Goal: Download file/media

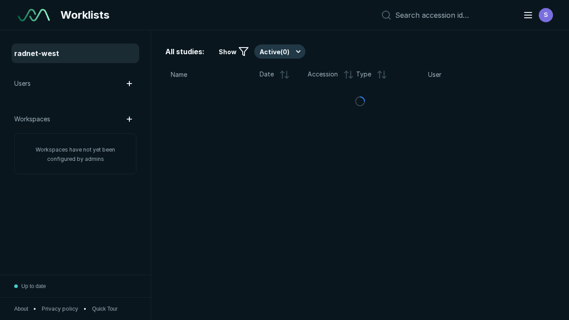
scroll to position [2284, 2879]
